Goal: Transaction & Acquisition: Purchase product/service

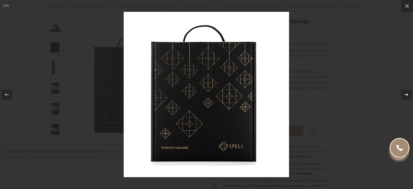
click at [407, 96] on icon at bounding box center [406, 94] width 6 height 6
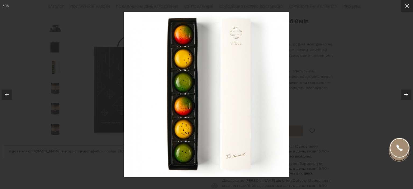
click at [407, 96] on icon at bounding box center [406, 94] width 6 height 6
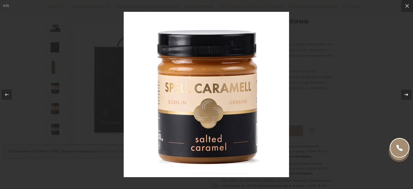
click at [407, 96] on icon at bounding box center [406, 94] width 6 height 6
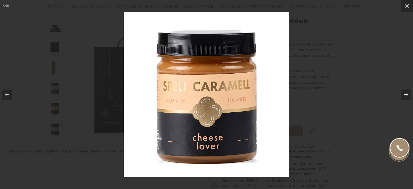
click at [407, 96] on icon at bounding box center [406, 94] width 6 height 6
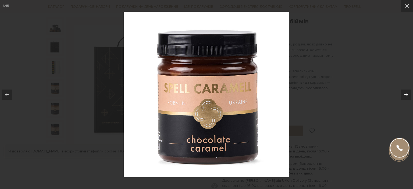
click at [407, 96] on icon at bounding box center [406, 94] width 6 height 6
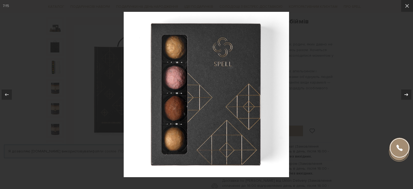
click at [407, 96] on icon at bounding box center [406, 94] width 6 height 6
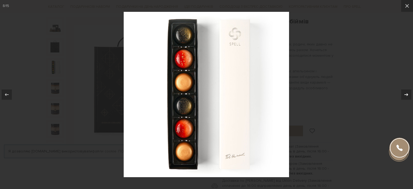
click at [398, 93] on button at bounding box center [403, 94] width 19 height 27
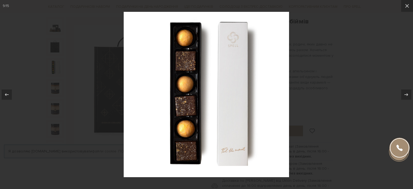
click at [392, 91] on div at bounding box center [206, 94] width 413 height 189
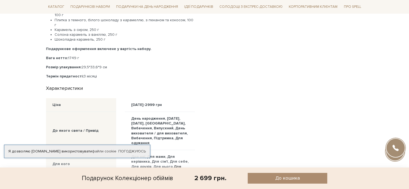
scroll to position [377, 0]
